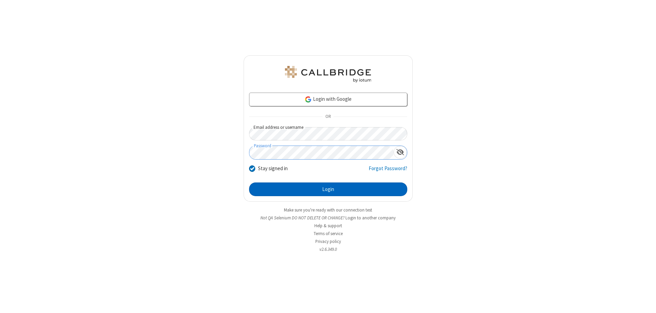
click at [328, 189] on button "Login" at bounding box center [328, 189] width 158 height 14
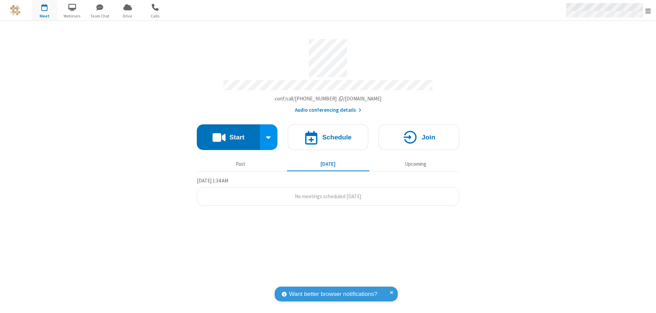
click at [648, 11] on span "Open menu" at bounding box center [647, 11] width 5 height 7
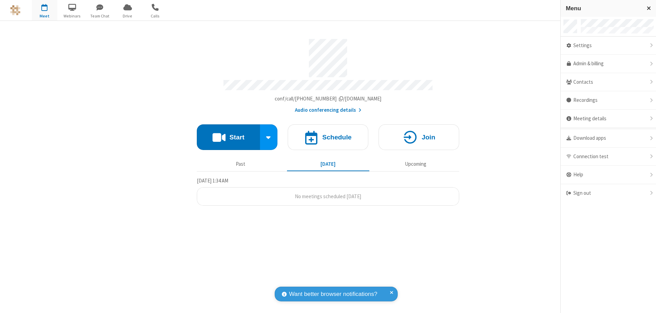
click at [127, 16] on span "Drive" at bounding box center [128, 16] width 26 height 6
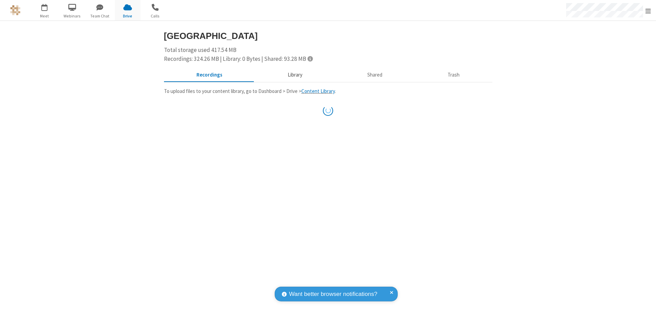
click at [291, 75] on button "Library" at bounding box center [295, 75] width 80 height 13
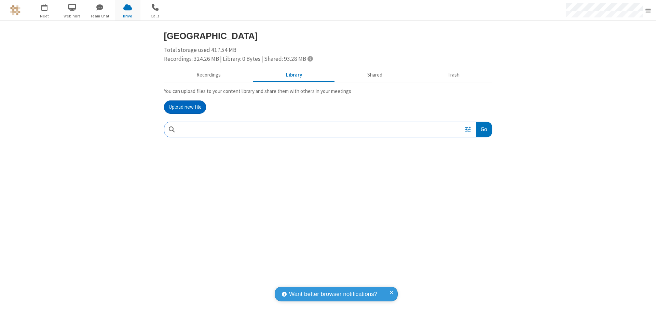
click at [185, 107] on button "Upload new file" at bounding box center [185, 107] width 42 height 14
